Goal: Task Accomplishment & Management: Complete application form

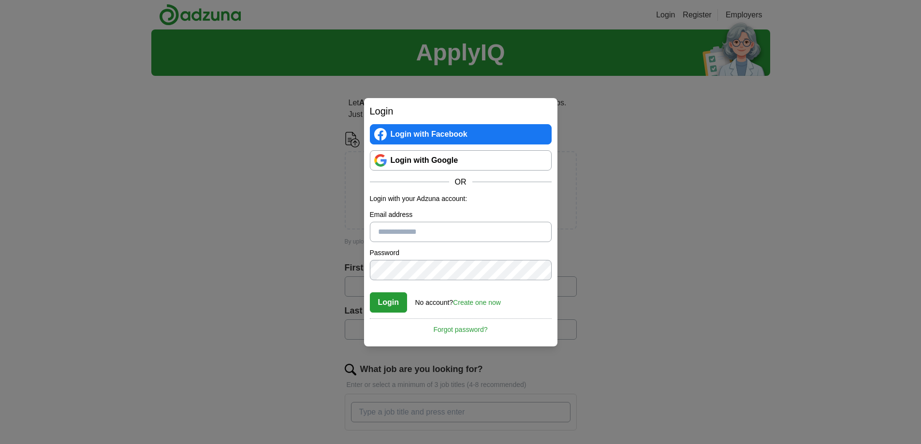
type input "**********"
drag, startPoint x: 471, startPoint y: 230, endPoint x: 298, endPoint y: 210, distance: 174.3
click at [298, 210] on div "**********" at bounding box center [460, 222] width 921 height 444
click at [338, 275] on div "Login Login with Facebook Login with Google OR Login with your Adzuna account: …" at bounding box center [460, 222] width 921 height 444
drag, startPoint x: 607, startPoint y: 284, endPoint x: 629, endPoint y: 293, distance: 23.9
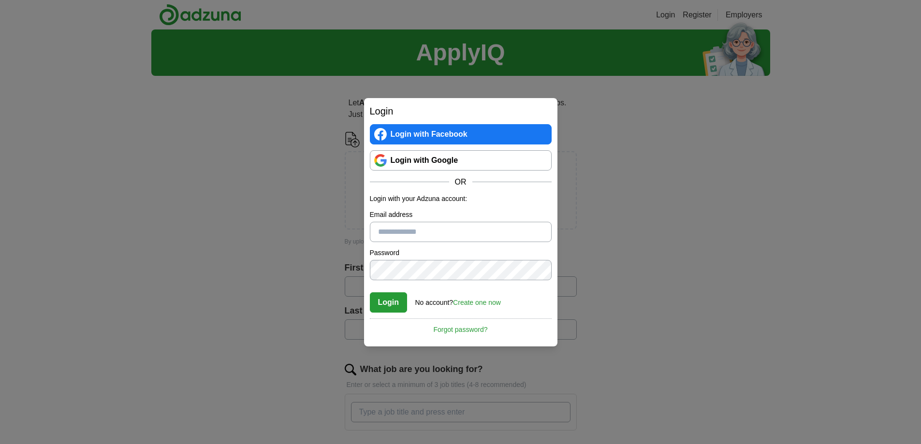
click at [606, 284] on div "Login Login with Facebook Login with Google OR Login with your Adzuna account: …" at bounding box center [460, 222] width 921 height 444
click at [486, 304] on link "Create one now" at bounding box center [477, 303] width 48 height 8
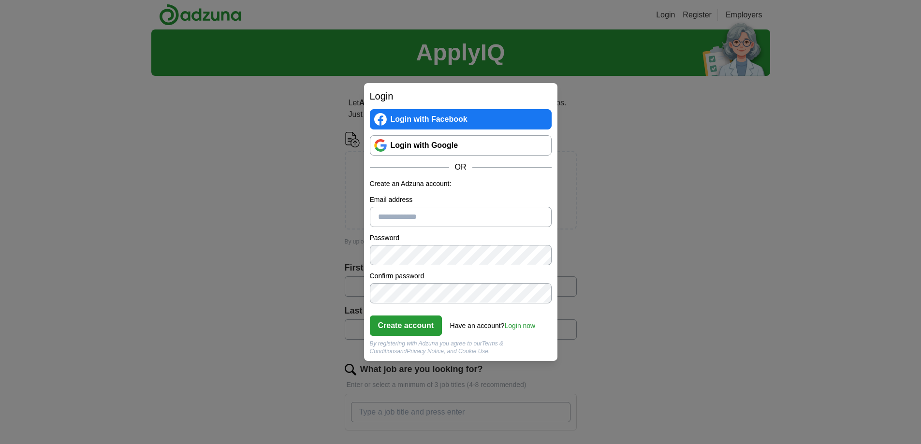
click at [401, 218] on input "Email address" at bounding box center [461, 217] width 182 height 20
type input "**********"
click button "Create account" at bounding box center [406, 326] width 73 height 20
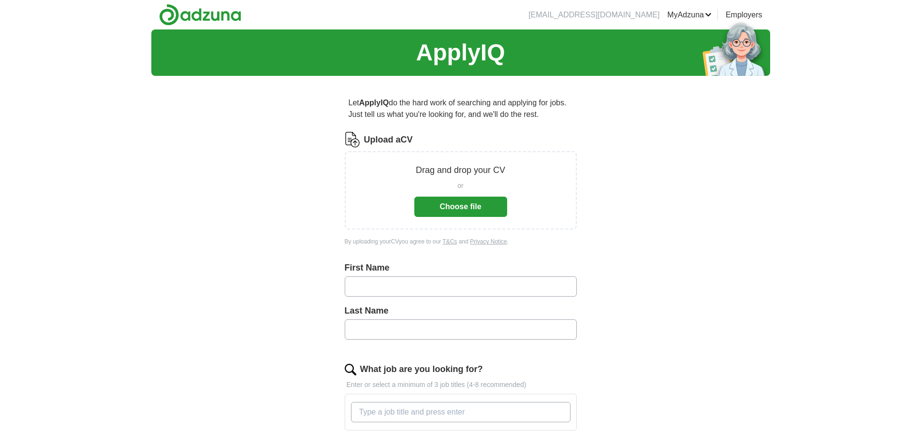
click at [392, 288] on input "text" at bounding box center [461, 287] width 232 height 20
type input "******"
type input "**********"
click at [459, 211] on button "Choose file" at bounding box center [460, 207] width 93 height 20
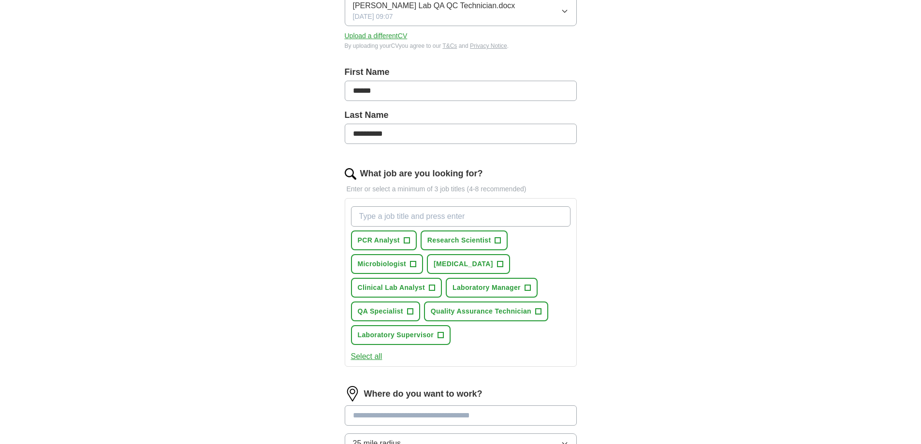
scroll to position [193, 0]
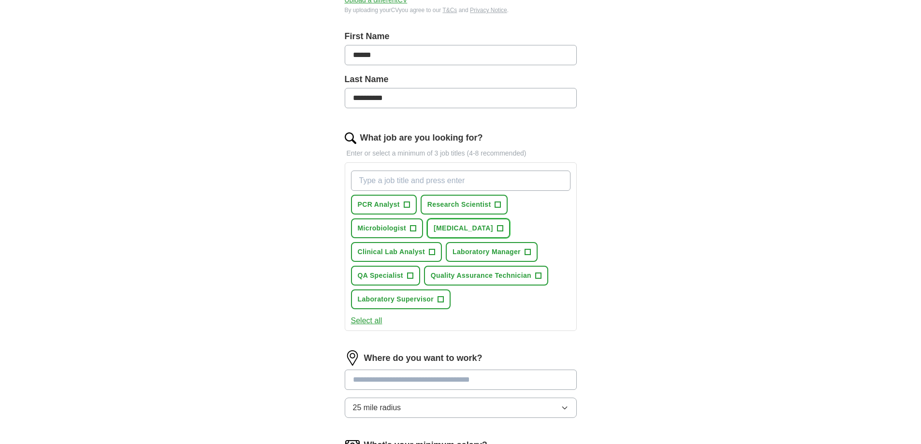
click at [503, 225] on span "+" at bounding box center [500, 229] width 6 height 8
click at [408, 228] on button "Microbiologist +" at bounding box center [387, 229] width 73 height 20
click at [412, 252] on span "Clinical Lab Analyst" at bounding box center [392, 252] width 68 height 10
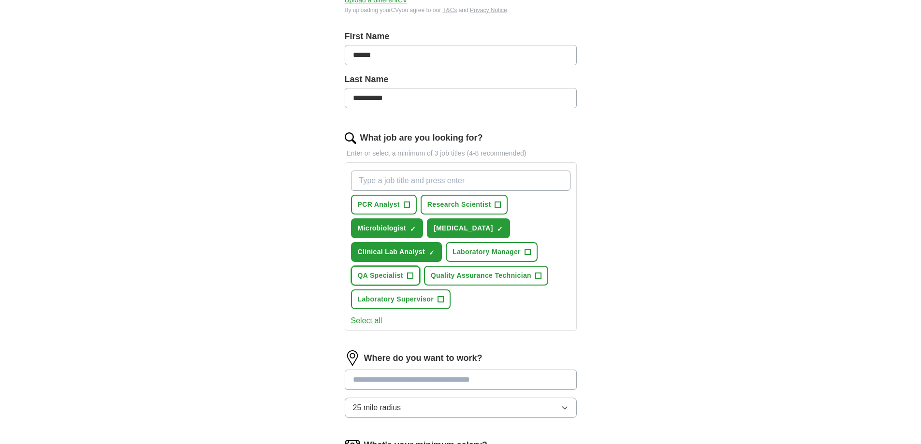
click at [401, 277] on span "QA Specialist" at bounding box center [380, 276] width 45 height 10
click at [474, 275] on span "Quality Assurance Technician" at bounding box center [481, 276] width 101 height 10
click at [426, 301] on span "Laboratory Supervisor" at bounding box center [396, 300] width 76 height 10
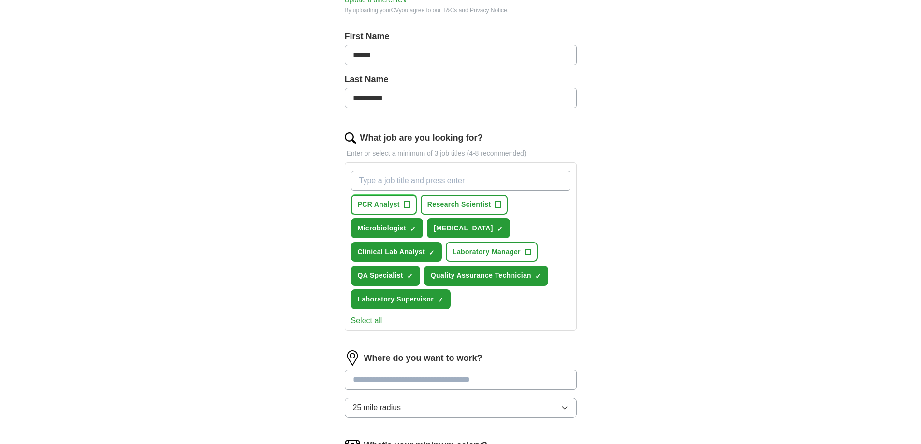
click at [392, 205] on span "PCR Analyst" at bounding box center [379, 205] width 42 height 10
click at [493, 204] on button "Research Scientist +" at bounding box center [465, 205] width 88 height 20
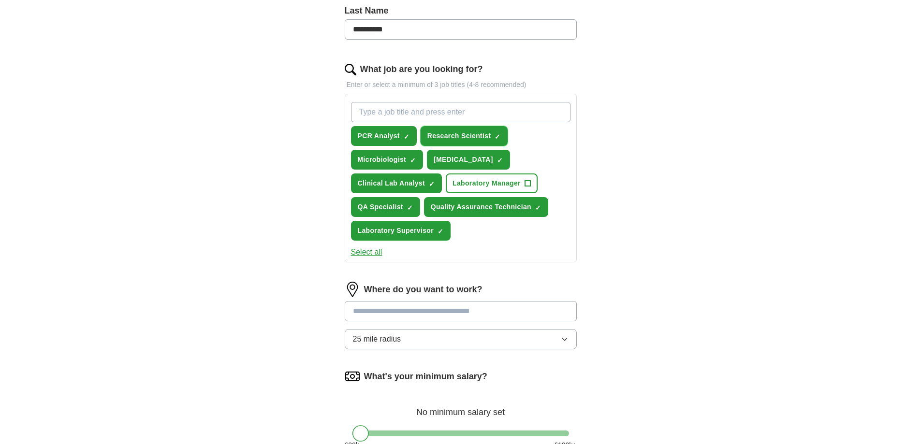
scroll to position [290, 0]
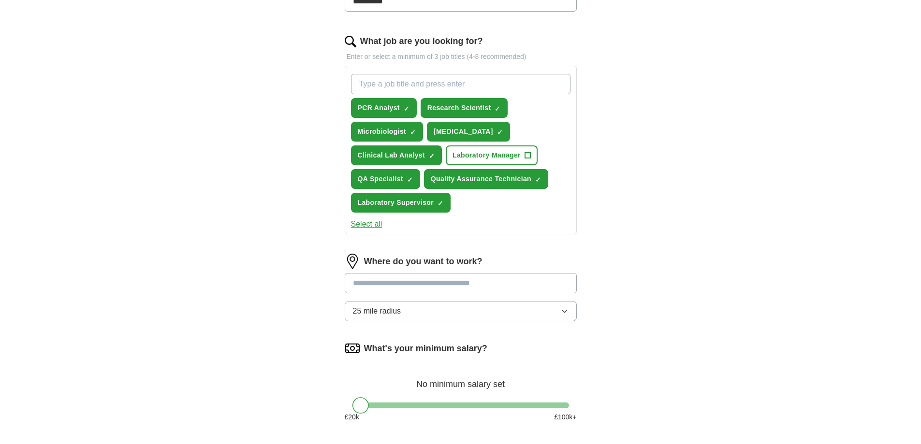
click at [439, 278] on input at bounding box center [461, 283] width 232 height 20
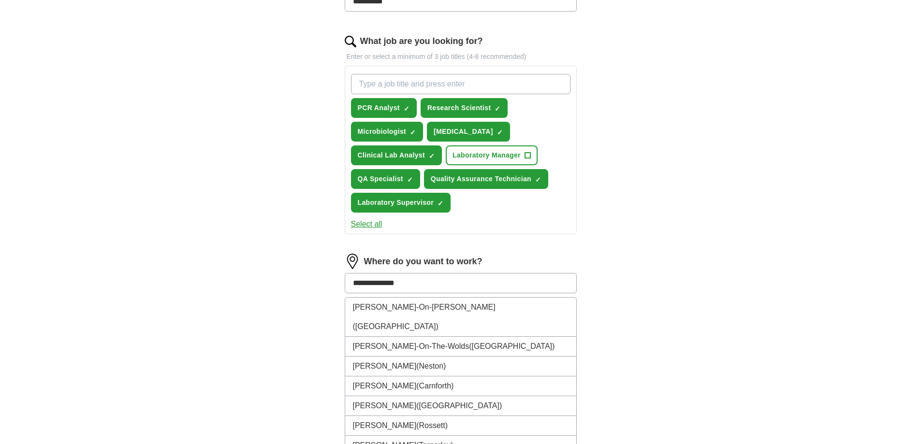
type input "**********"
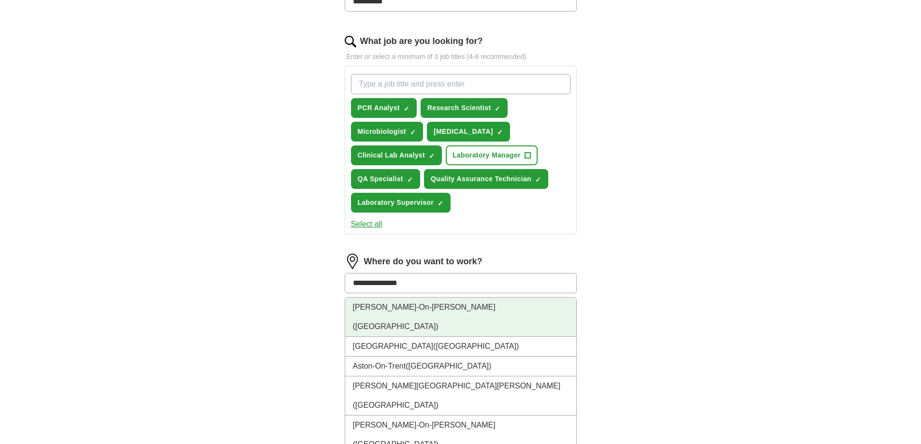
click at [410, 309] on li "Burton-On-Trent (Staffordshire)" at bounding box center [460, 317] width 231 height 39
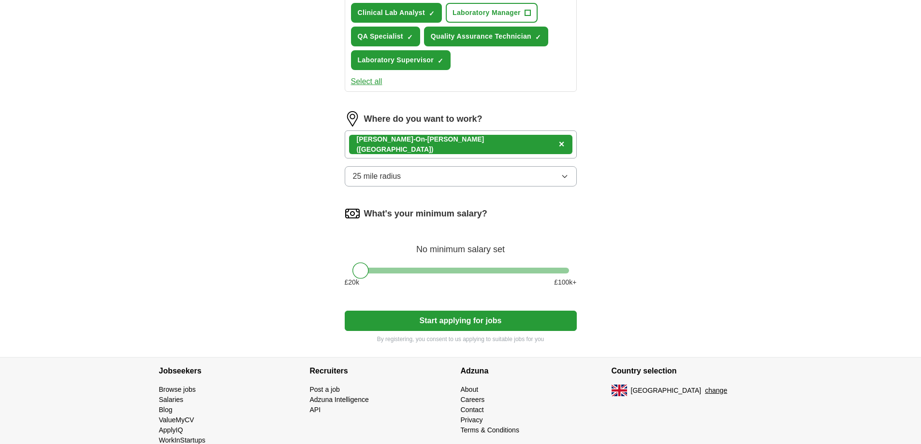
scroll to position [435, 0]
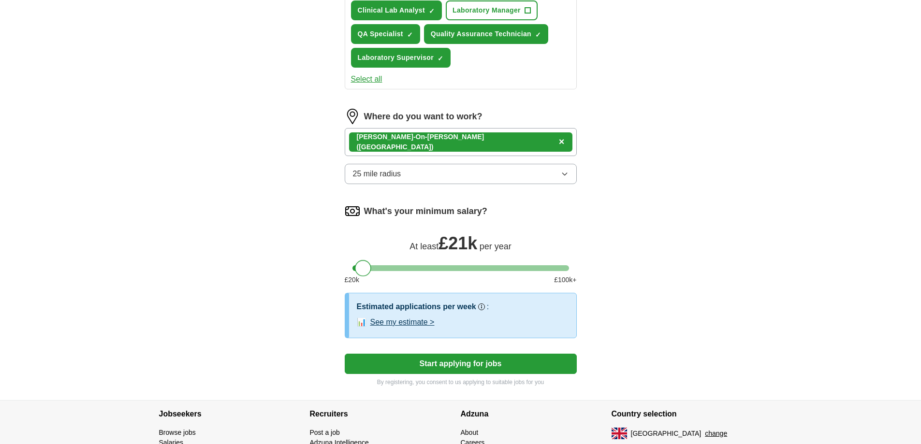
click at [363, 271] on div at bounding box center [363, 268] width 16 height 16
click at [388, 319] on button "See my estimate >" at bounding box center [402, 323] width 64 height 12
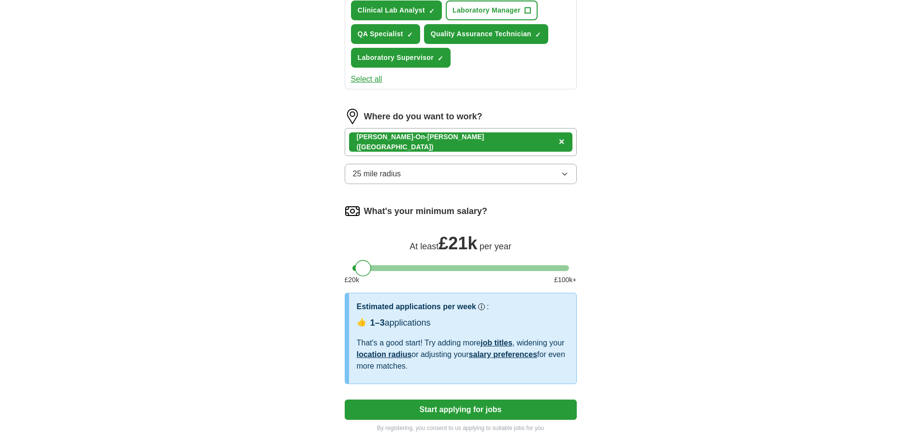
drag, startPoint x: 359, startPoint y: 270, endPoint x: 342, endPoint y: 268, distance: 17.0
click at [342, 268] on div "**********" at bounding box center [460, 47] width 309 height 798
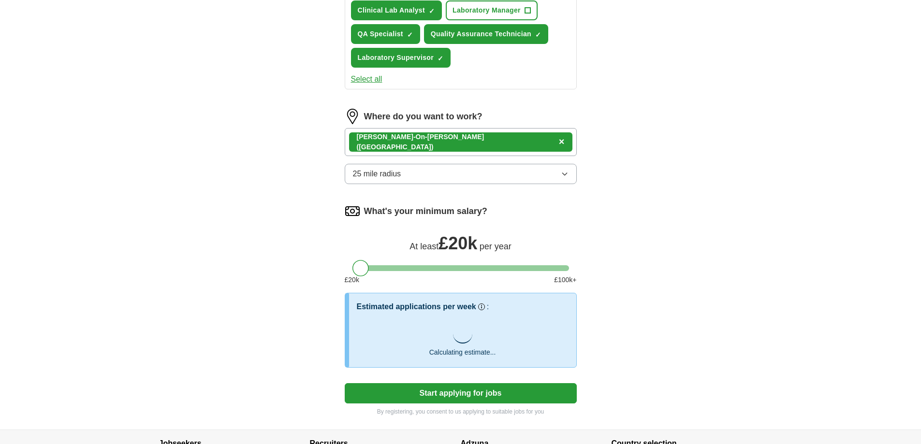
click at [476, 180] on button "25 mile radius" at bounding box center [461, 174] width 232 height 20
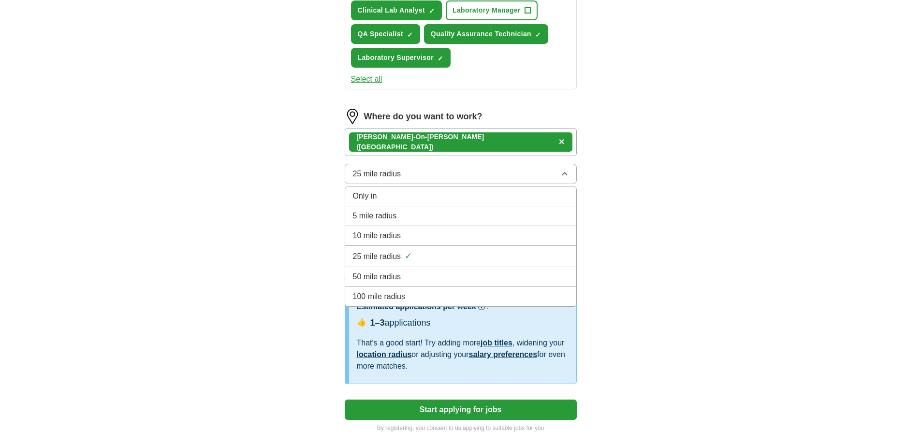
click at [383, 275] on span "50 mile radius" at bounding box center [377, 277] width 48 height 12
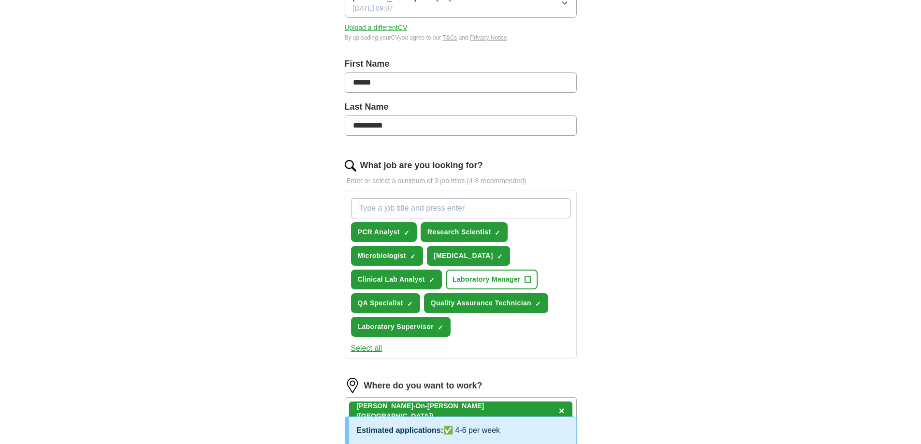
scroll to position [145, 0]
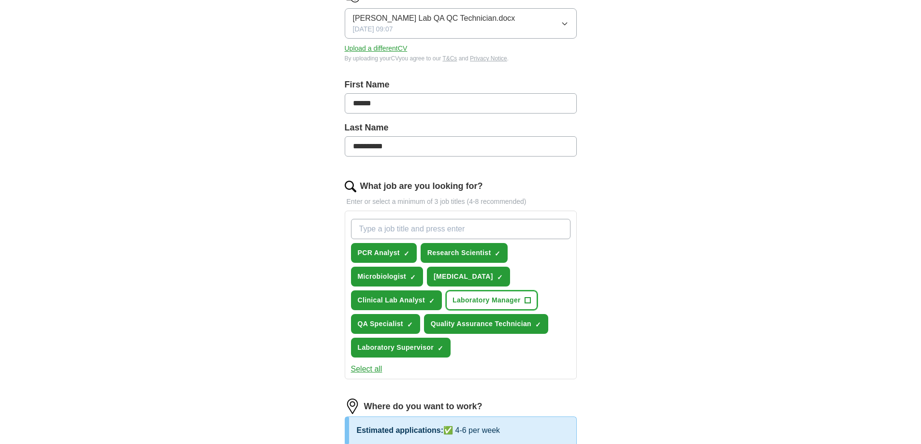
drag, startPoint x: 529, startPoint y: 300, endPoint x: 537, endPoint y: 301, distance: 8.8
click at [529, 300] on span "+" at bounding box center [528, 301] width 6 height 8
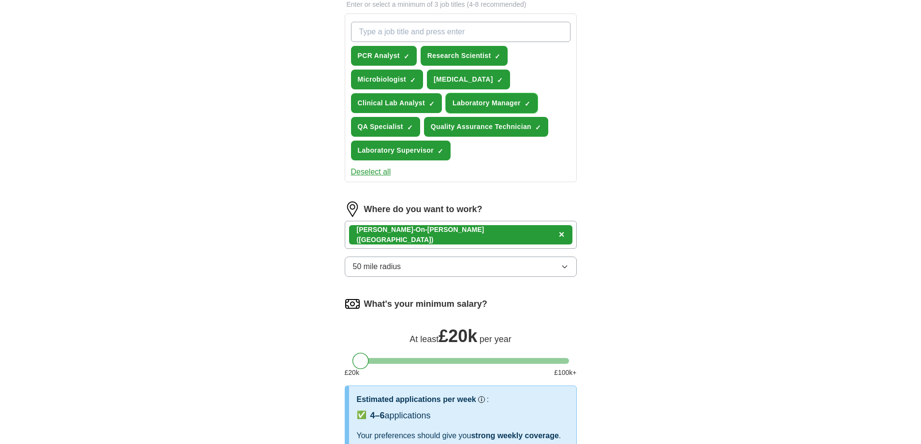
scroll to position [339, 0]
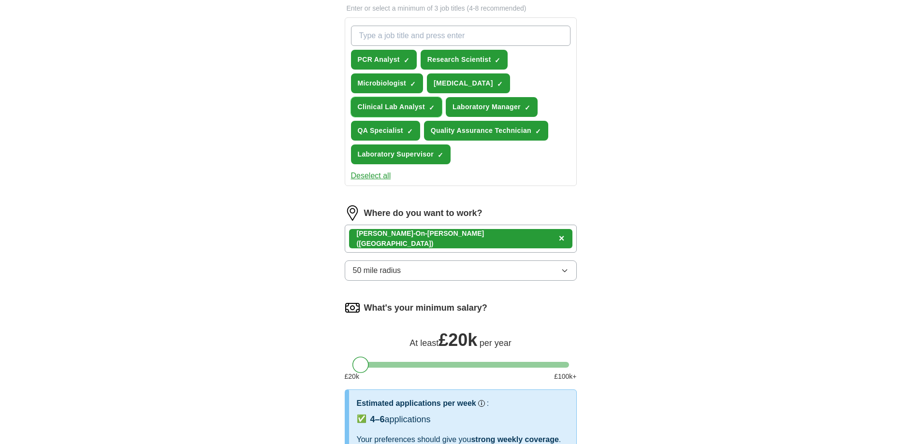
click at [415, 111] on span "Clinical Lab Analyst" at bounding box center [392, 107] width 68 height 10
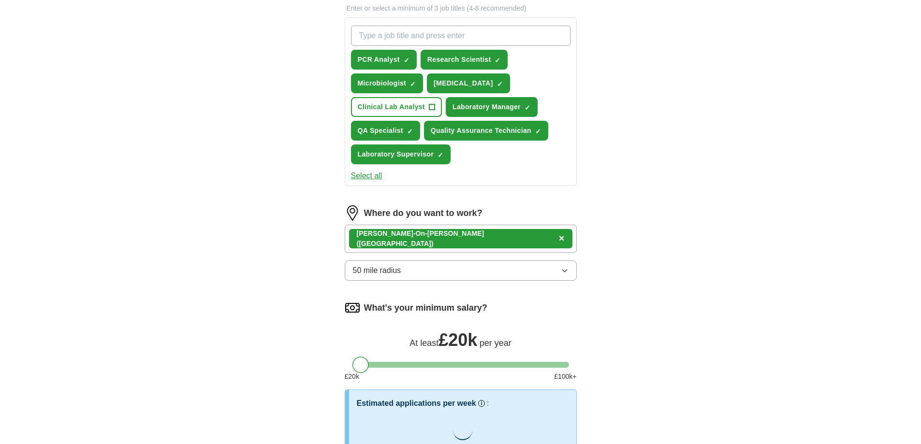
click at [426, 37] on input "What job are you looking for?" at bounding box center [461, 36] width 220 height 20
type input "Lab analyst"
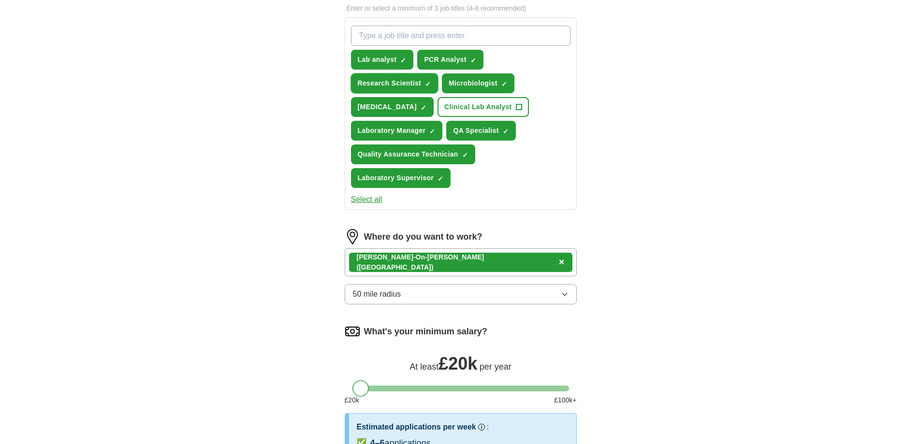
click at [406, 83] on span "Research Scientist" at bounding box center [390, 83] width 64 height 10
click at [402, 29] on input "What job are you looking for?" at bounding box center [461, 36] width 220 height 20
type input "research associate"
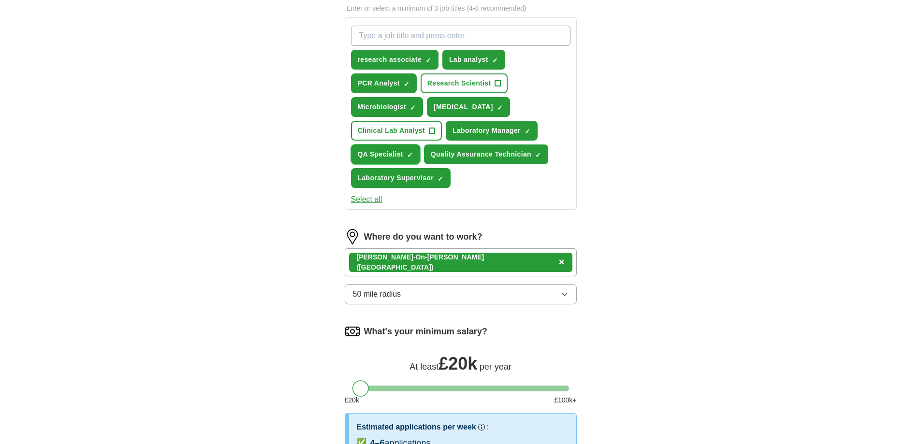
click at [396, 152] on span "QA Specialist" at bounding box center [380, 154] width 45 height 10
click at [384, 85] on span "PCR Analyst" at bounding box center [379, 83] width 42 height 10
click at [395, 44] on input "What job are you looking for?" at bounding box center [461, 36] width 220 height 20
click at [391, 35] on input "QC techinician" at bounding box center [461, 36] width 220 height 20
type input "QC technician"
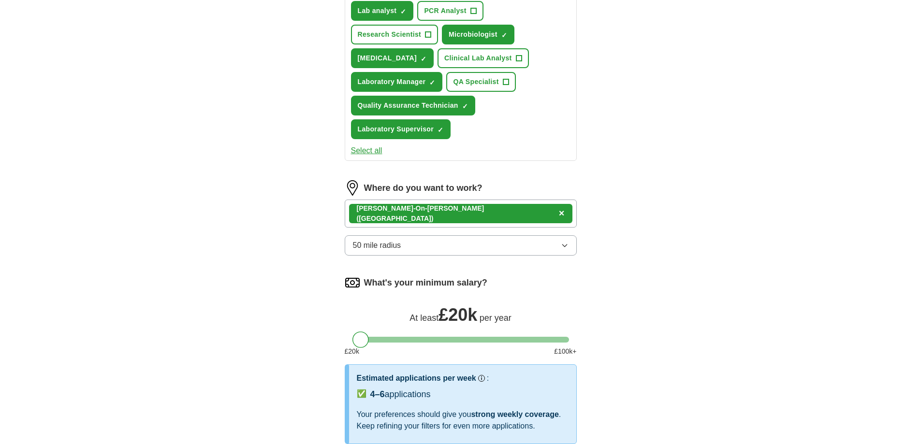
scroll to position [532, 0]
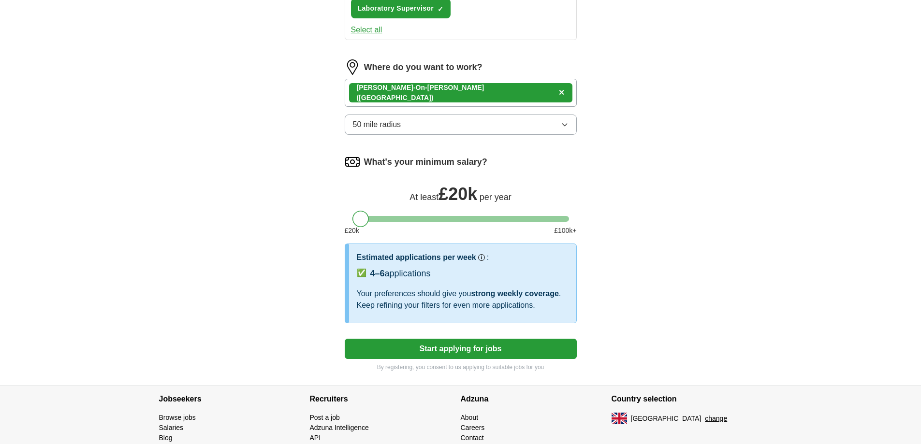
click at [449, 349] on button "Start applying for jobs" at bounding box center [461, 349] width 232 height 20
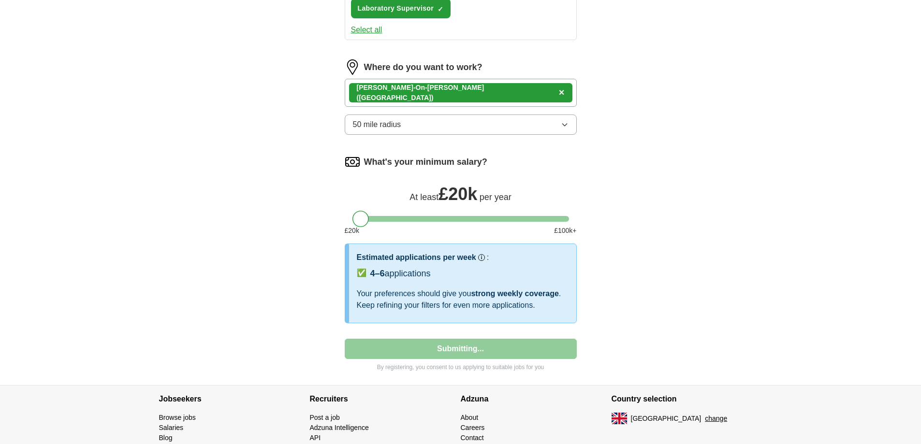
select select "**"
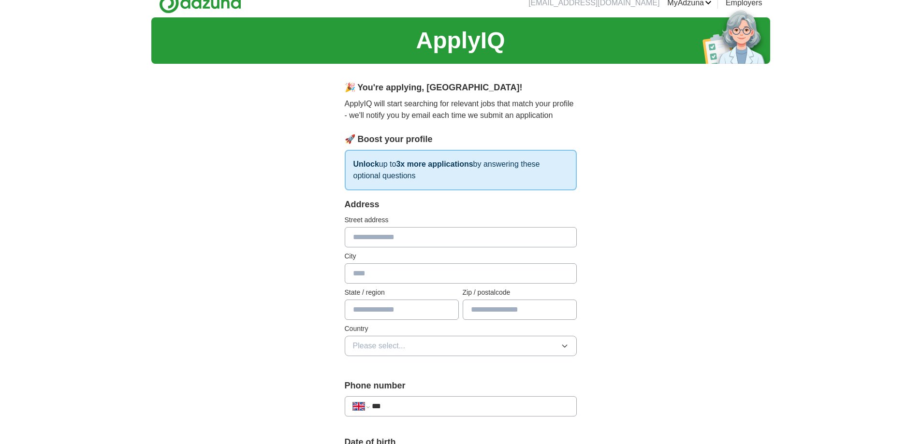
scroll to position [0, 0]
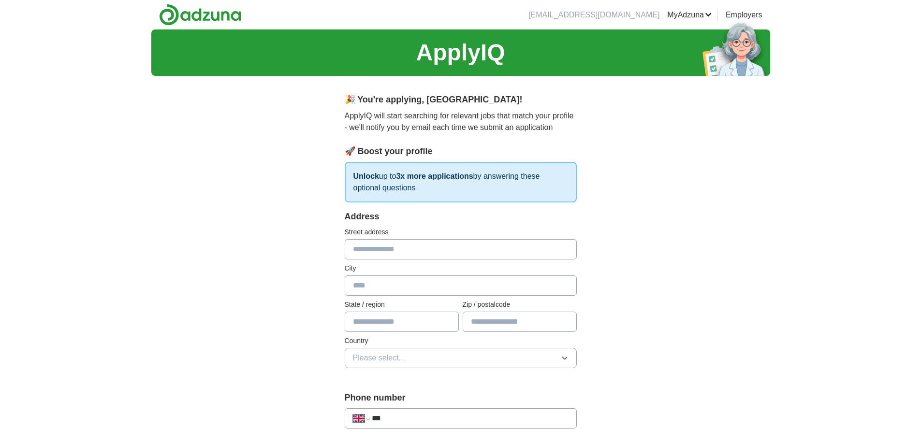
click at [380, 251] on input "text" at bounding box center [461, 249] width 232 height 20
type input "**********"
click at [358, 290] on input "text" at bounding box center [461, 286] width 232 height 20
type input "**********"
click at [387, 322] on input "text" at bounding box center [402, 322] width 114 height 20
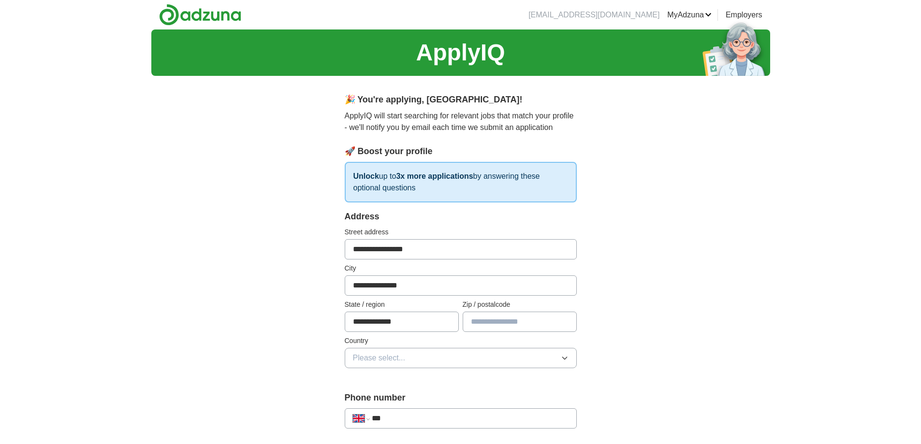
type input "**********"
click at [502, 326] on input "text" at bounding box center [520, 322] width 114 height 20
type input "********"
click at [444, 356] on button "Please select..." at bounding box center [461, 358] width 232 height 20
click at [416, 385] on div "[GEOGRAPHIC_DATA]" at bounding box center [461, 381] width 216 height 12
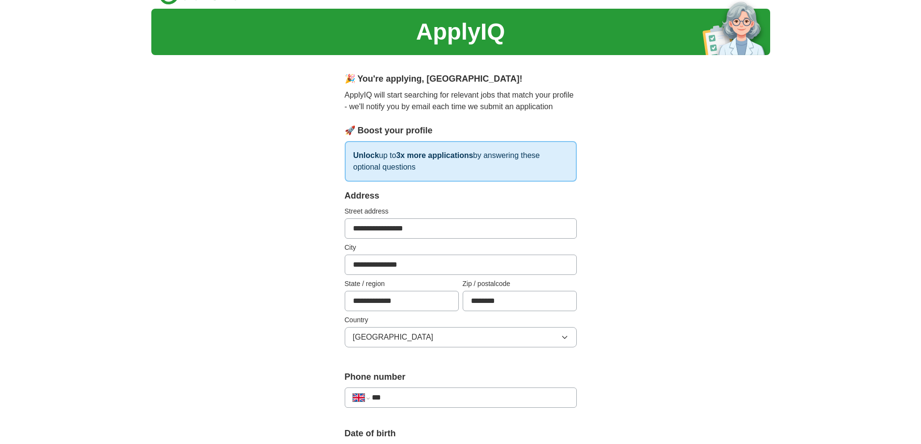
scroll to position [97, 0]
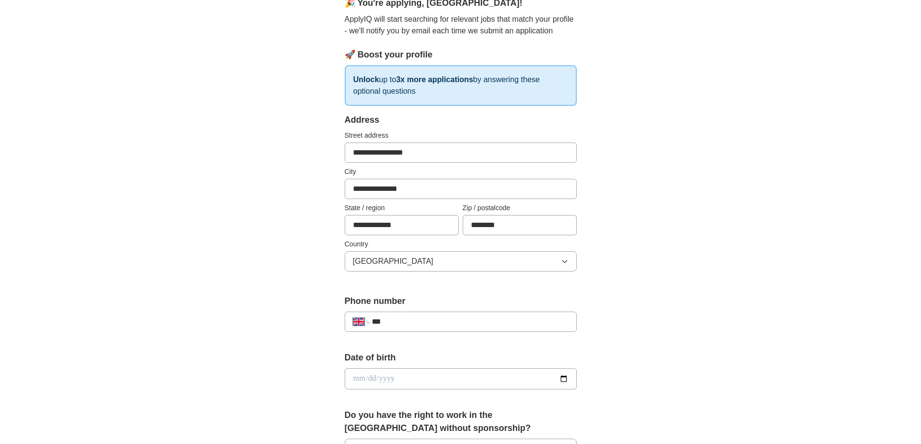
click at [450, 323] on input "***" at bounding box center [470, 322] width 196 height 12
type input "**********"
drag, startPoint x: 398, startPoint y: 376, endPoint x: 413, endPoint y: 373, distance: 14.9
click at [398, 376] on input "date" at bounding box center [461, 378] width 232 height 21
type input "**********"
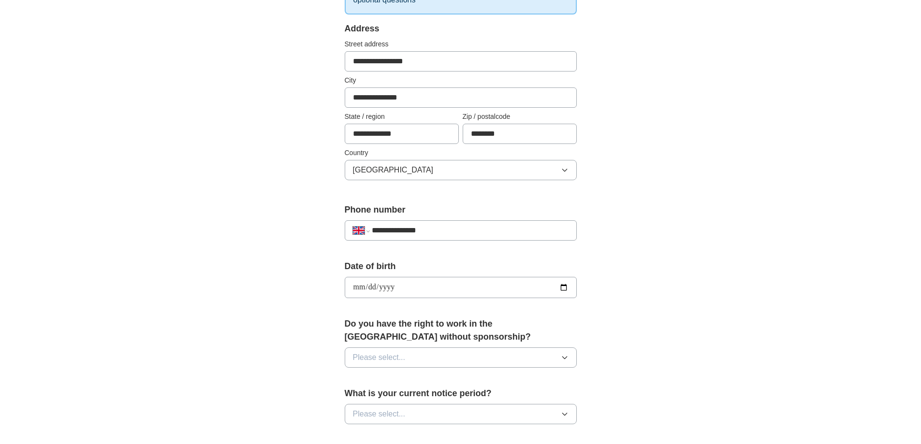
scroll to position [193, 0]
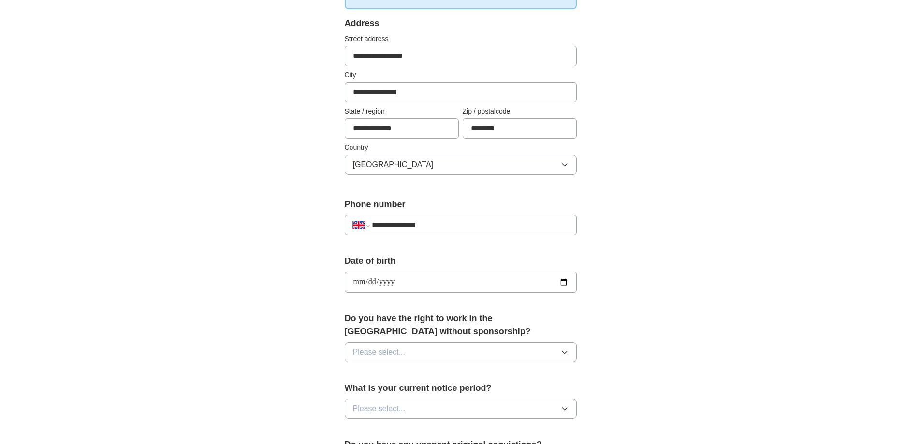
click at [434, 347] on button "Please select..." at bounding box center [461, 352] width 232 height 20
click at [376, 373] on div "Yes" at bounding box center [461, 375] width 216 height 12
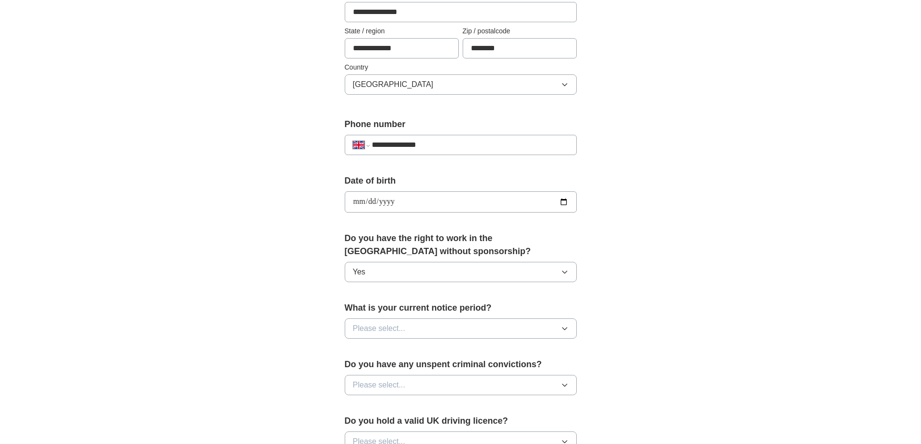
scroll to position [290, 0]
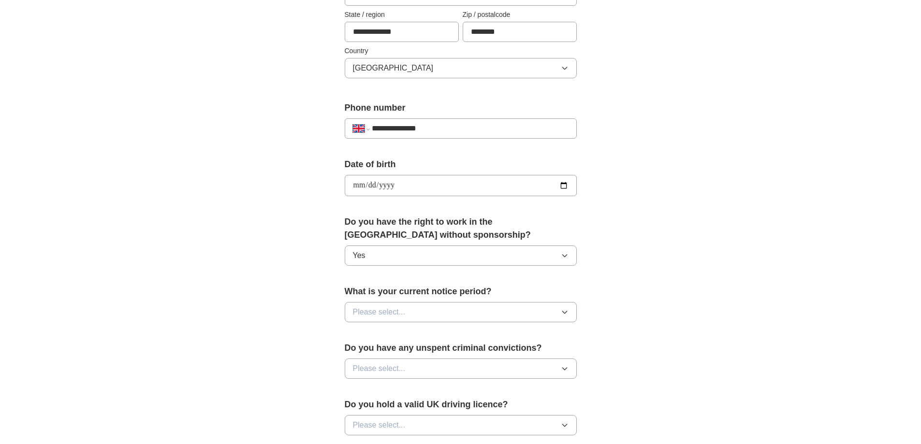
click at [413, 312] on button "Please select..." at bounding box center [461, 312] width 232 height 20
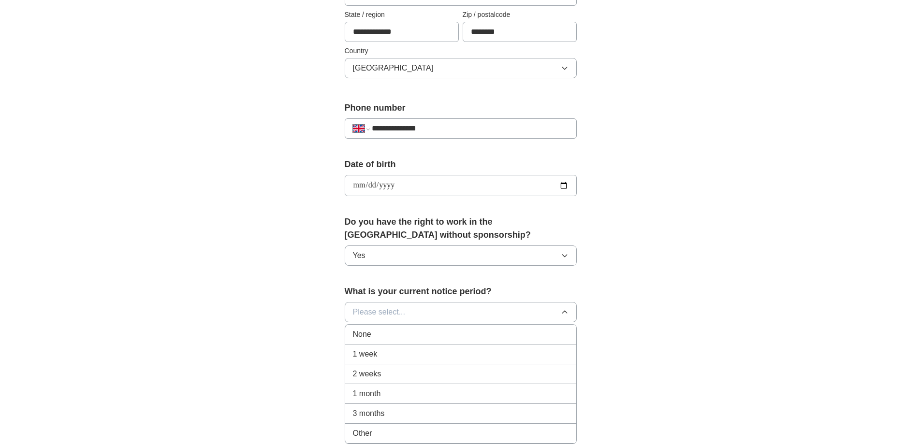
click at [389, 333] on div "None" at bounding box center [461, 335] width 216 height 12
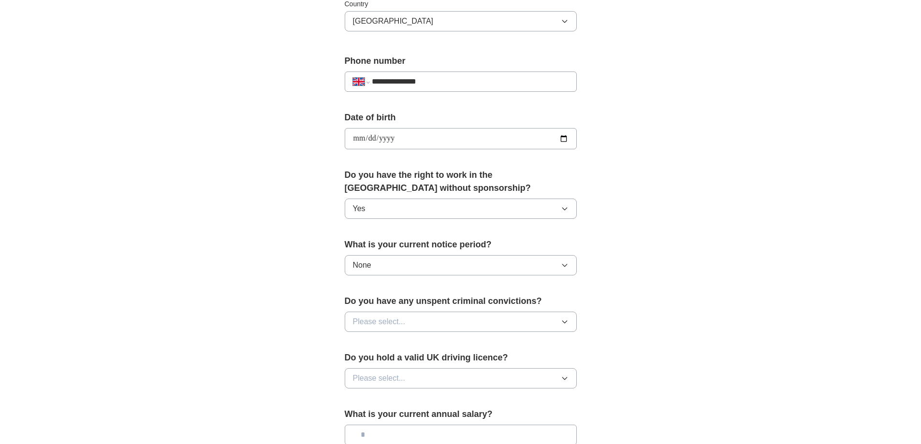
scroll to position [339, 0]
click at [418, 312] on button "Please select..." at bounding box center [461, 320] width 232 height 20
click at [379, 364] on div "No" at bounding box center [461, 363] width 216 height 12
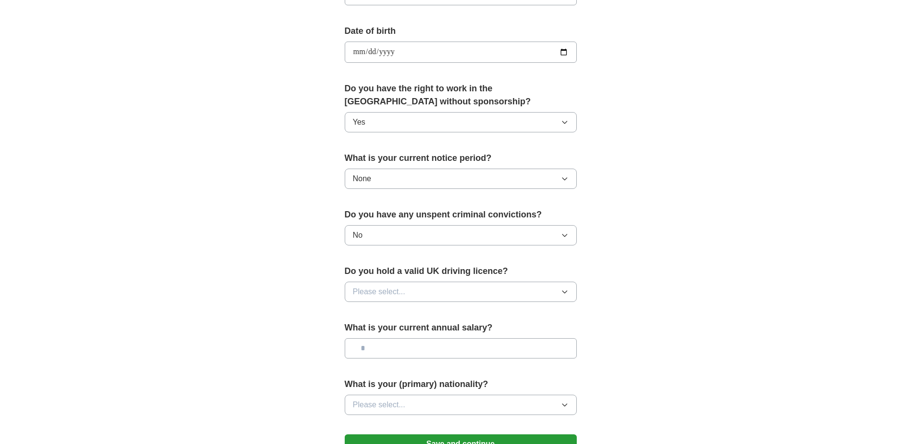
scroll to position [435, 0]
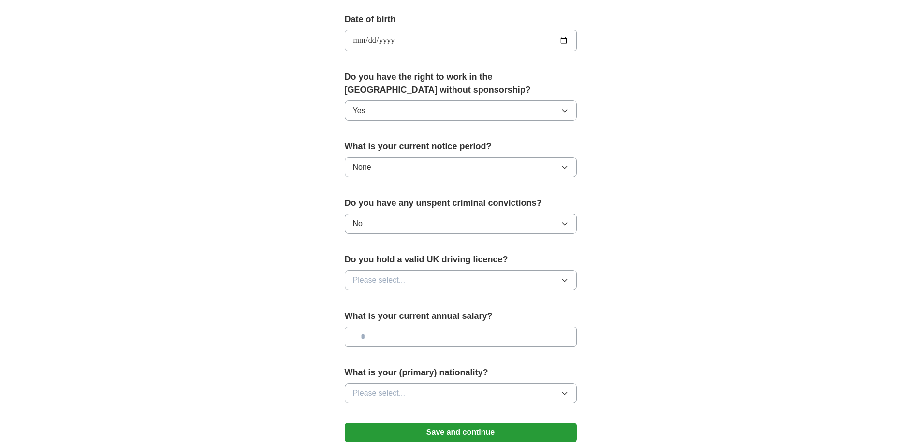
click at [435, 266] on div "Do you hold a valid UK driving licence? Please select..." at bounding box center [461, 275] width 232 height 45
click at [421, 280] on button "Please select..." at bounding box center [461, 280] width 232 height 20
click at [363, 309] on li "Yes" at bounding box center [460, 303] width 231 height 20
click at [395, 340] on input "text" at bounding box center [461, 337] width 232 height 20
type input "*******"
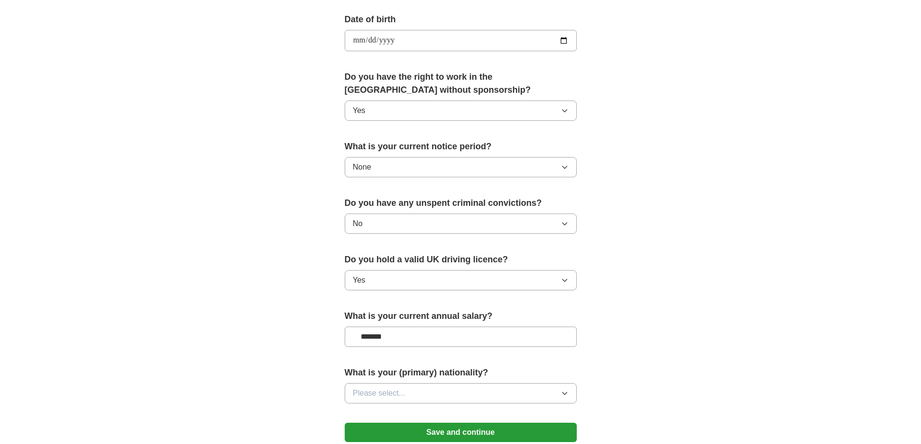
click at [423, 393] on button "Please select..." at bounding box center [461, 393] width 232 height 20
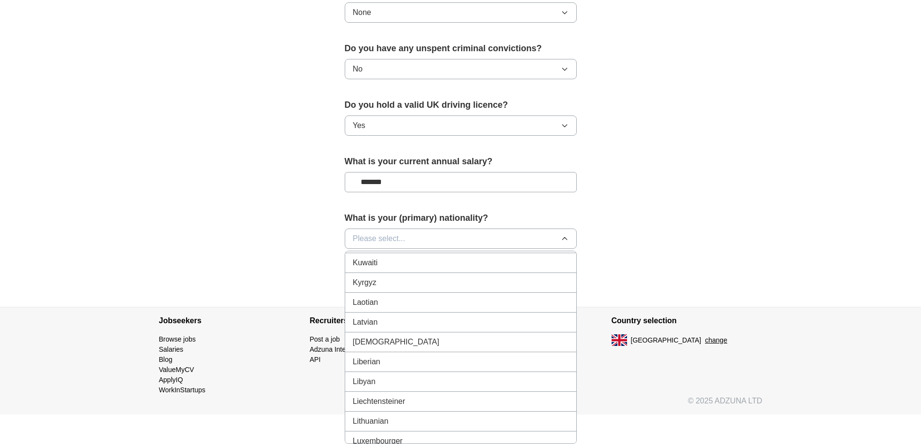
scroll to position [1886, 0]
click at [382, 301] on div "Latvian" at bounding box center [461, 299] width 216 height 12
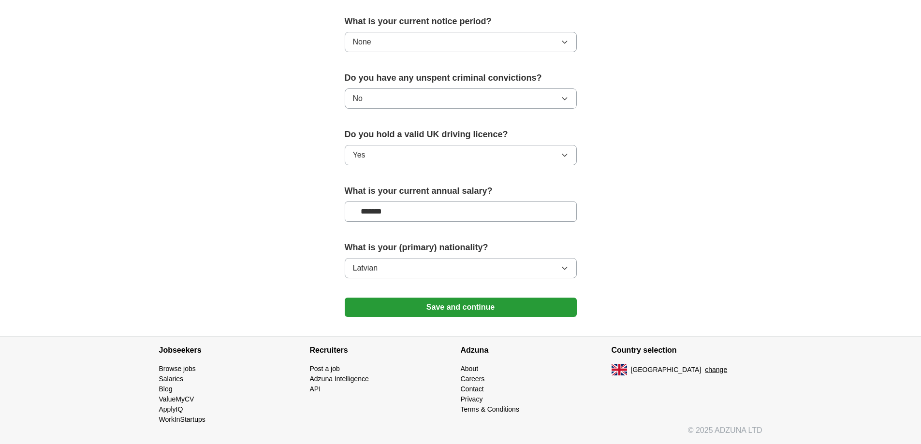
click at [458, 308] on button "Save and continue" at bounding box center [461, 307] width 232 height 19
